Goal: Find contact information: Find contact information

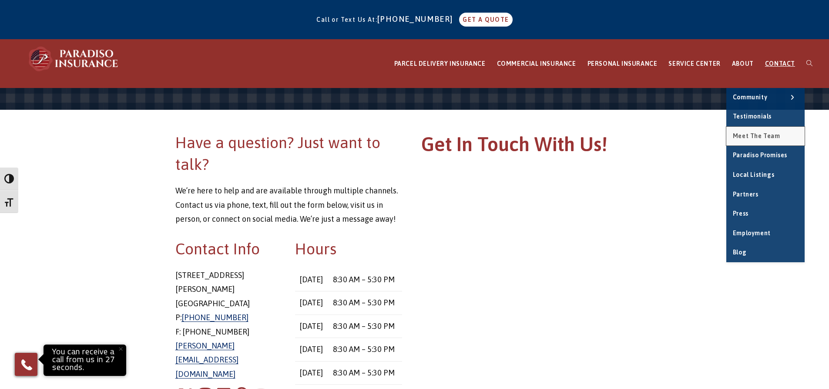
click at [763, 131] on link "Meet the Team" at bounding box center [765, 136] width 78 height 19
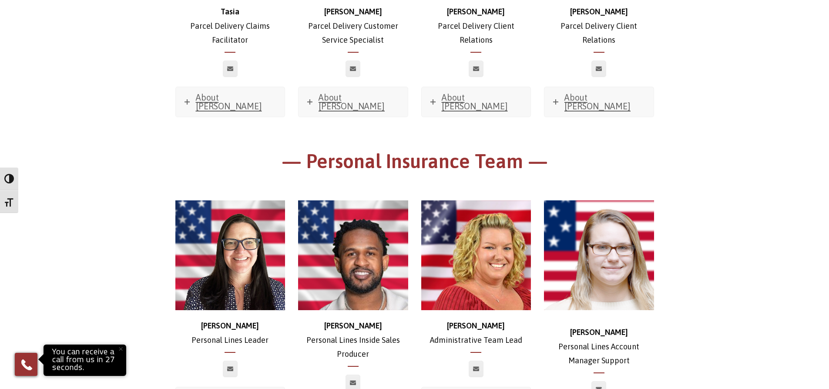
scroll to position [2307, 0]
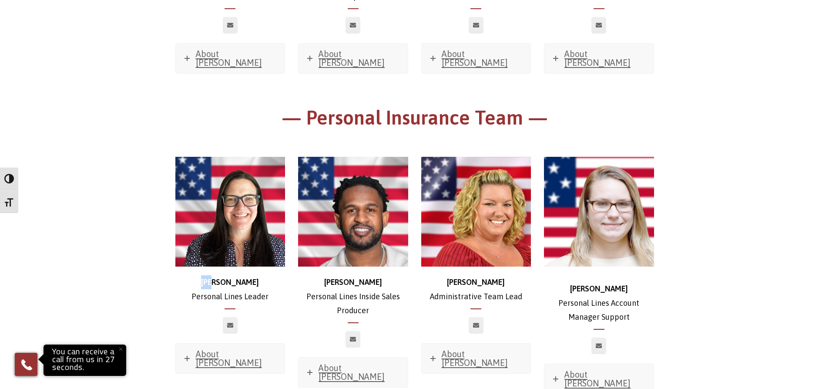
drag, startPoint x: 223, startPoint y: 211, endPoint x: 274, endPoint y: 213, distance: 51.4
click at [274, 275] on p "Jen Personal Lines Leader" at bounding box center [230, 289] width 110 height 28
drag, startPoint x: 330, startPoint y: 209, endPoint x: 407, endPoint y: 210, distance: 76.2
click at [407, 275] on p "Jeremiah Personal Lines Inside Sales Producer" at bounding box center [353, 296] width 110 height 42
copy strong "Jeremiah"
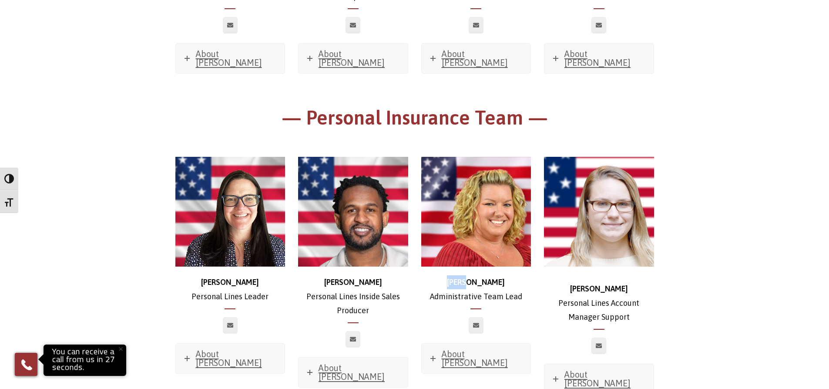
drag, startPoint x: 476, startPoint y: 206, endPoint x: 500, endPoint y: 208, distance: 24.0
click at [500, 275] on p "Dori Administrative Team Lead" at bounding box center [476, 289] width 110 height 28
copy strong "Dori"
drag, startPoint x: 579, startPoint y: 222, endPoint x: 621, endPoint y: 217, distance: 42.5
click at [621, 282] on p "Brianna Personal Lines Account Manager Support" at bounding box center [599, 303] width 110 height 42
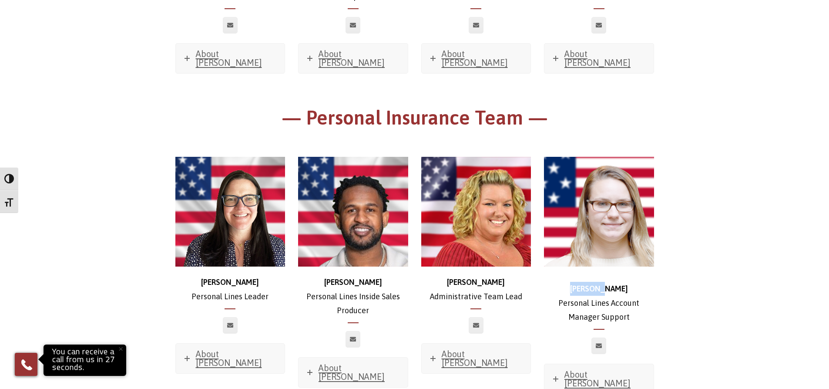
copy strong "Brianna"
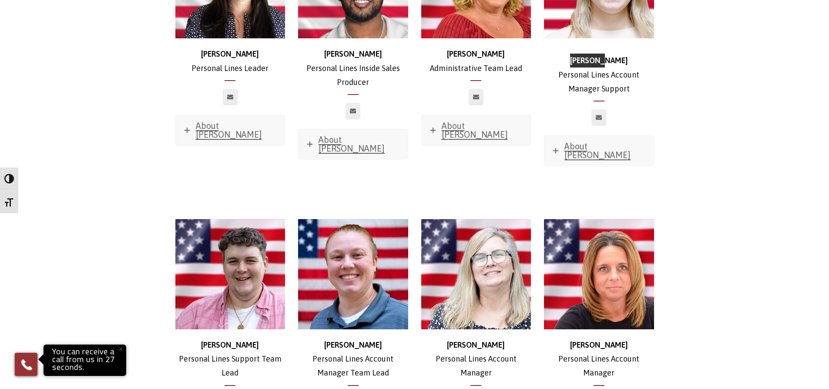
scroll to position [2568, 0]
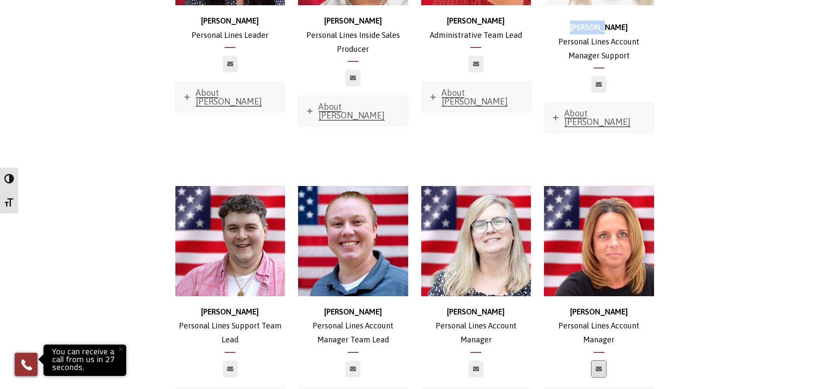
click at [596, 360] on link at bounding box center [599, 368] width 15 height 17
